Goal: Transaction & Acquisition: Purchase product/service

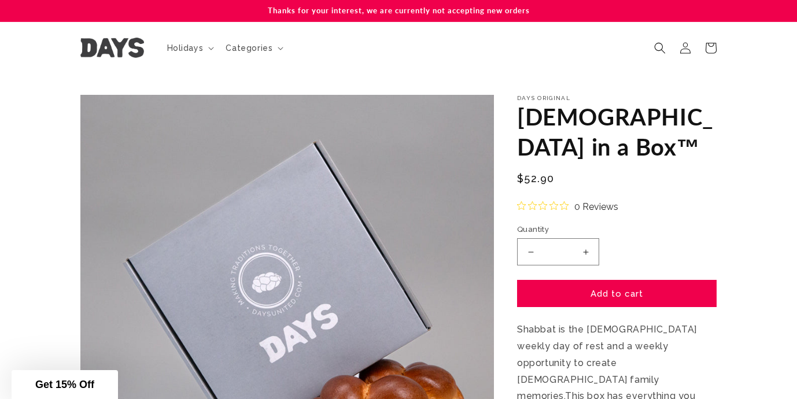
click at [120, 51] on img at bounding box center [112, 48] width 64 height 20
